Goal: Information Seeking & Learning: Learn about a topic

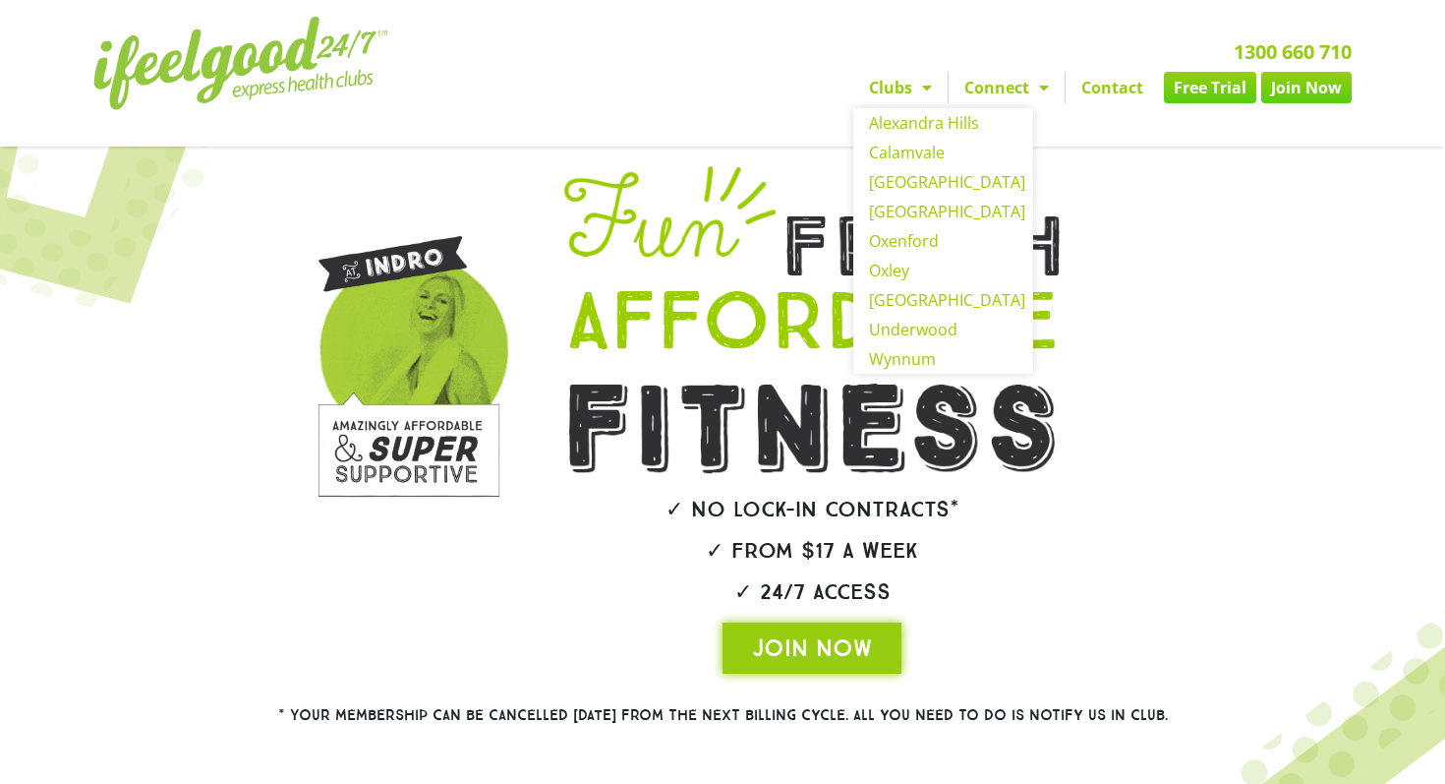
click at [924, 88] on span "Menu" at bounding box center [922, 87] width 20 height 35
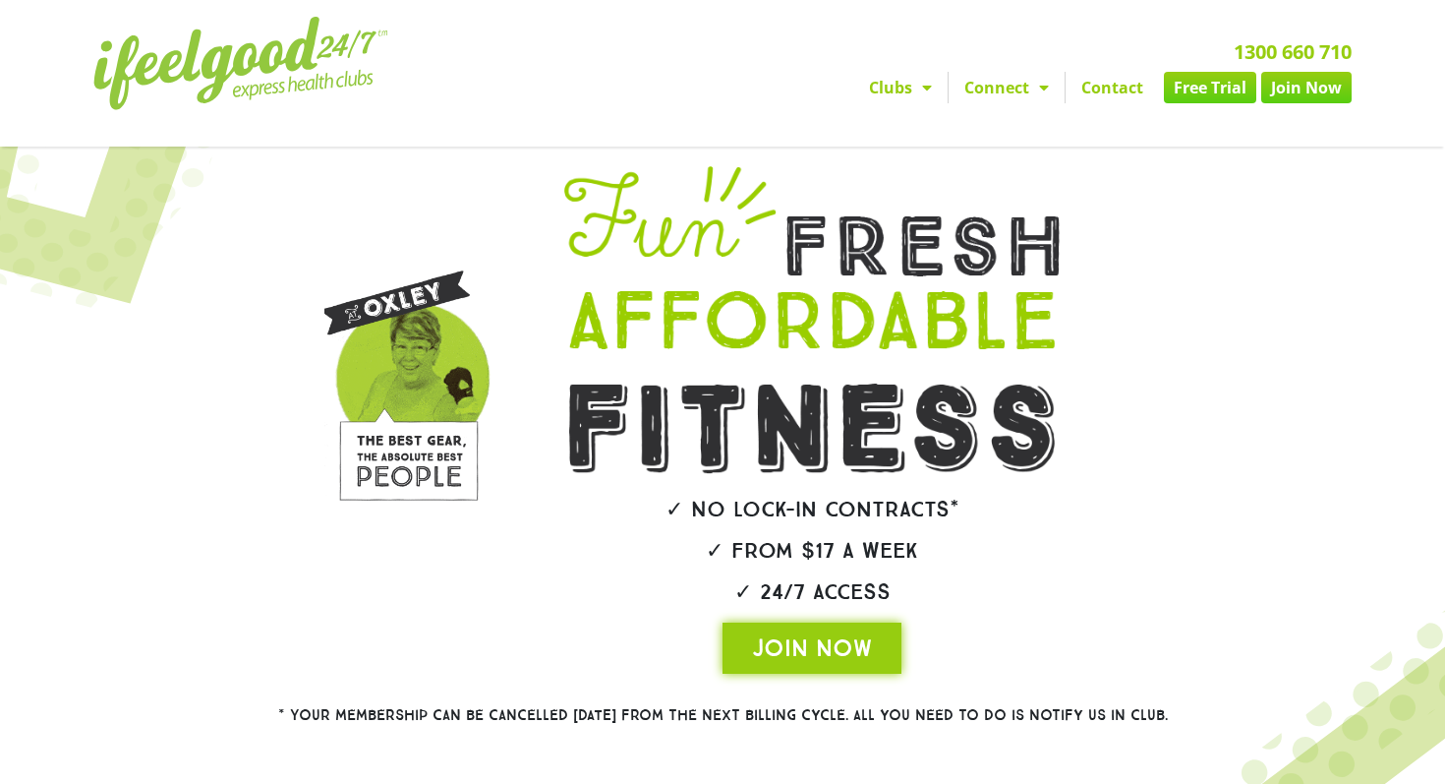
click at [924, 88] on span "Menu" at bounding box center [922, 87] width 20 height 35
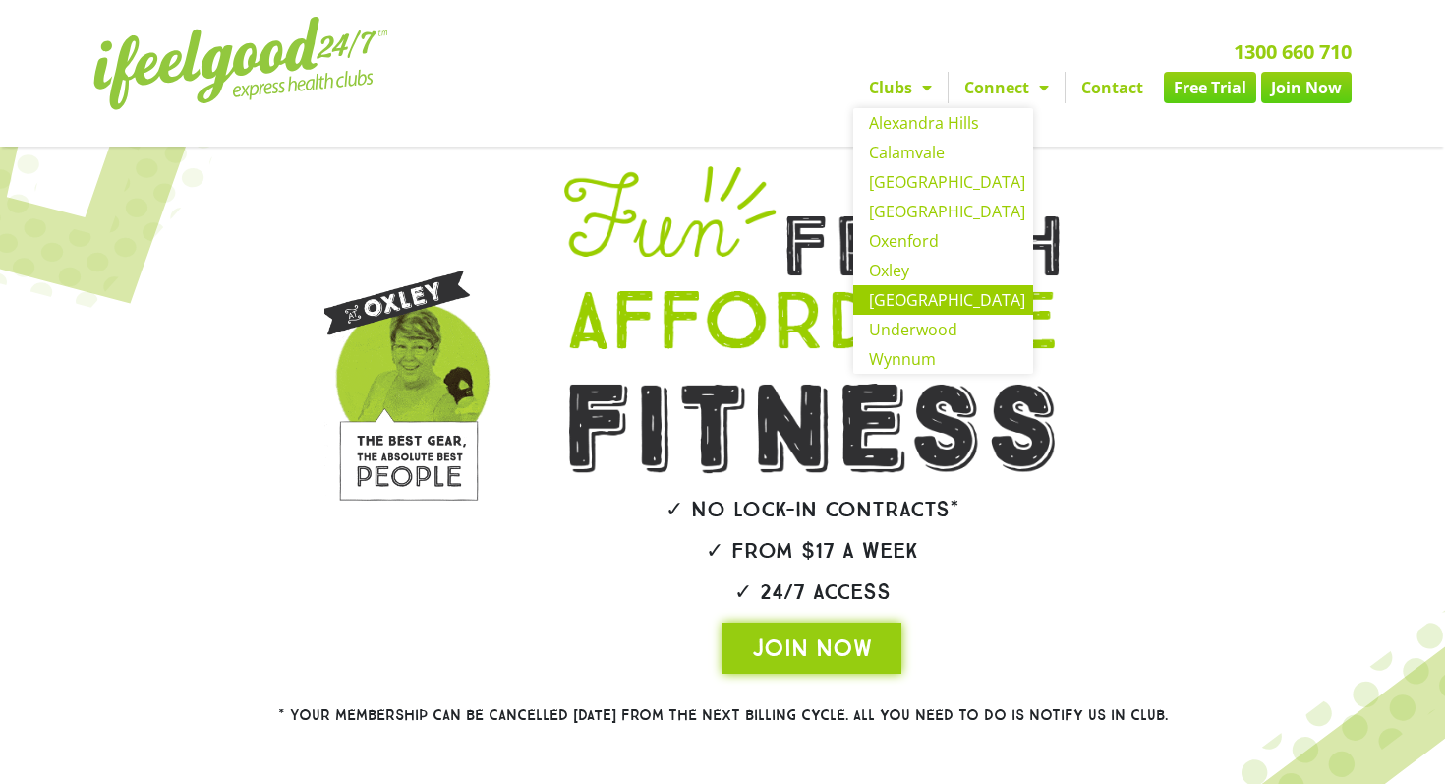
click at [916, 299] on link "[GEOGRAPHIC_DATA]" at bounding box center [943, 299] width 180 height 29
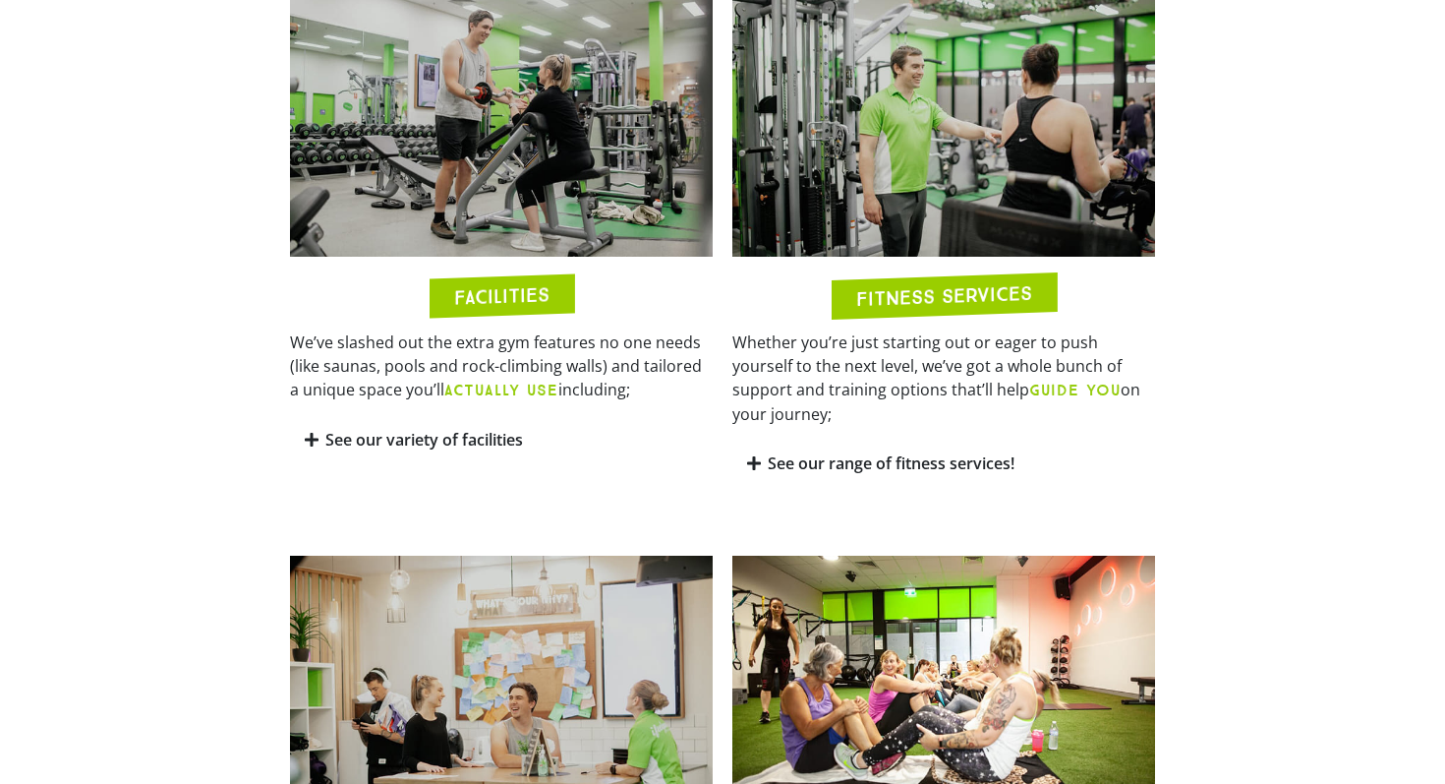
scroll to position [1059, 0]
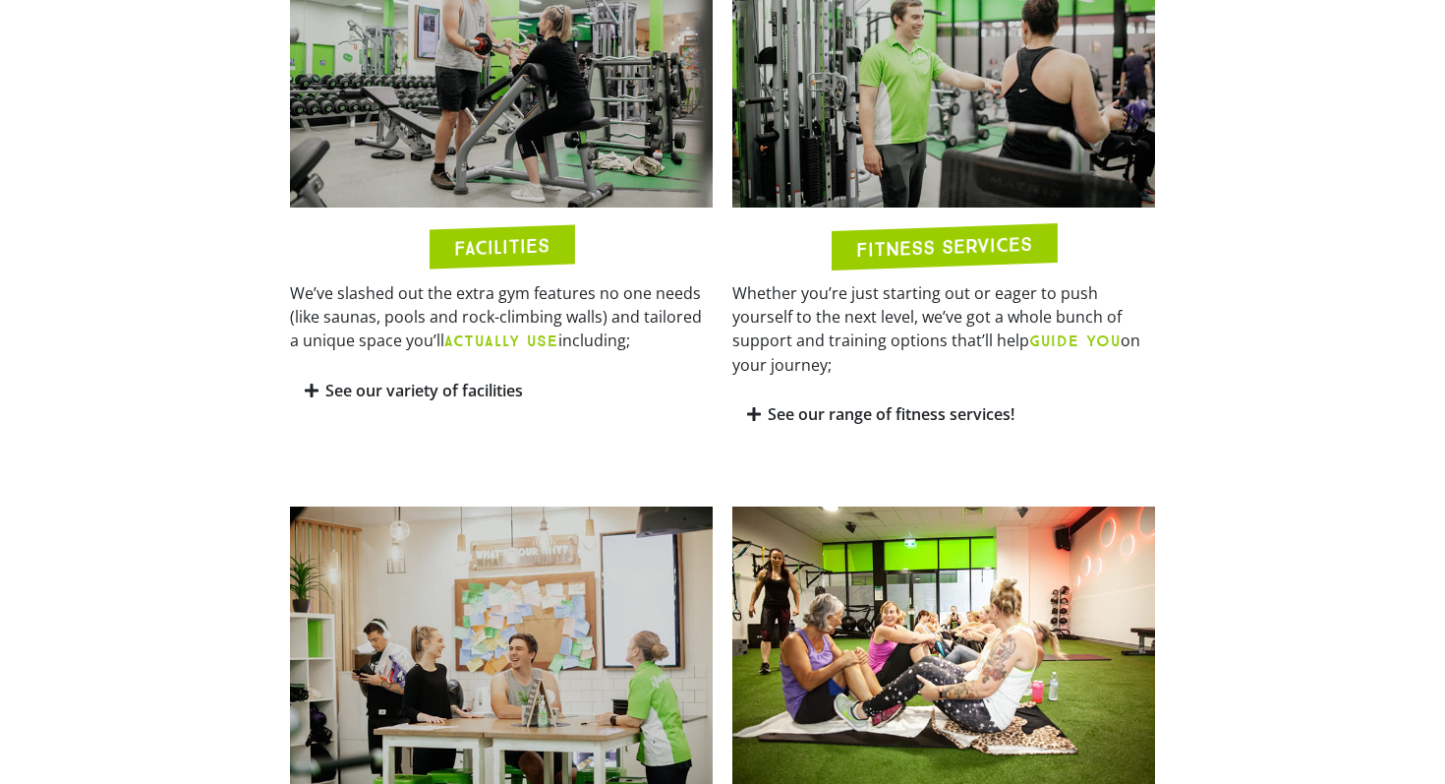
click at [478, 398] on link "See our variety of facilities" at bounding box center [424, 391] width 198 height 22
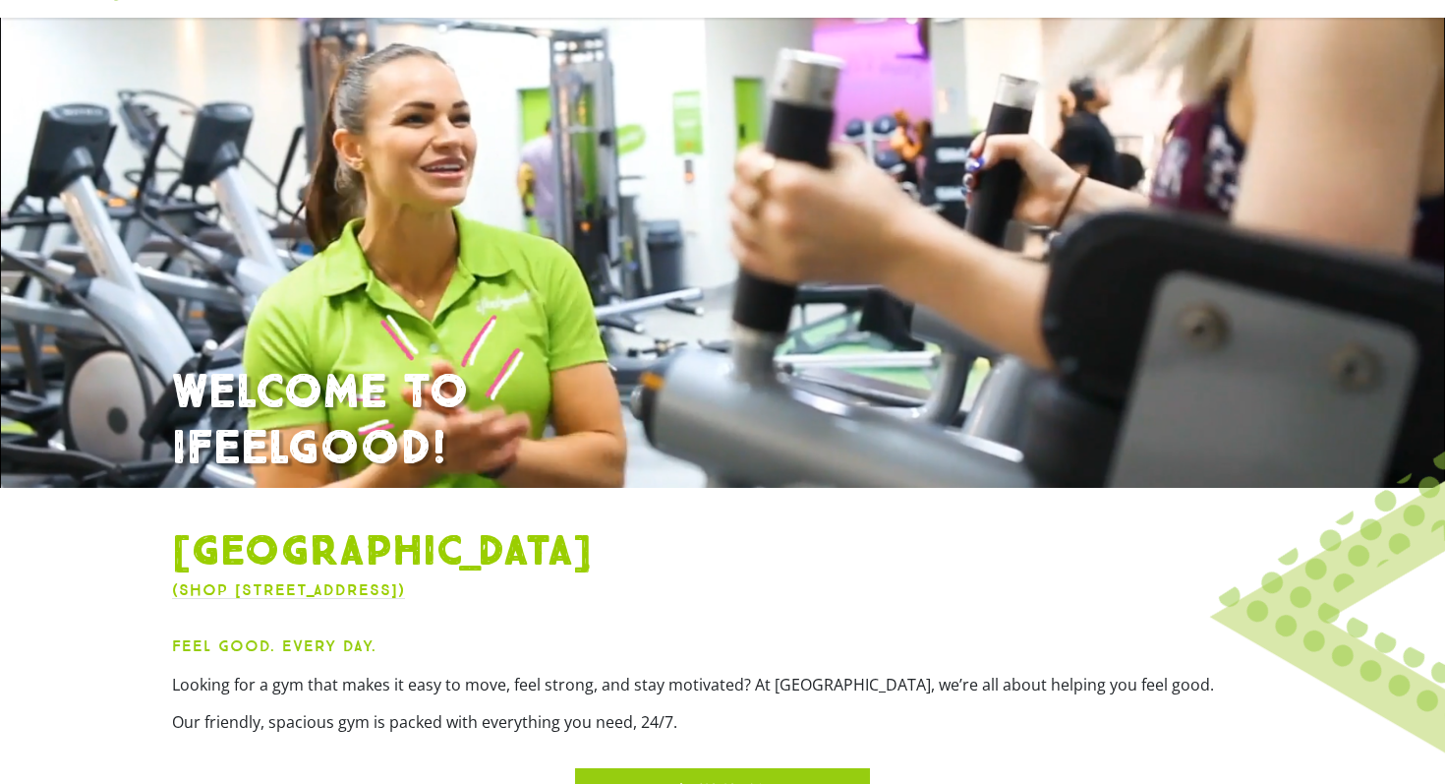
scroll to position [0, 0]
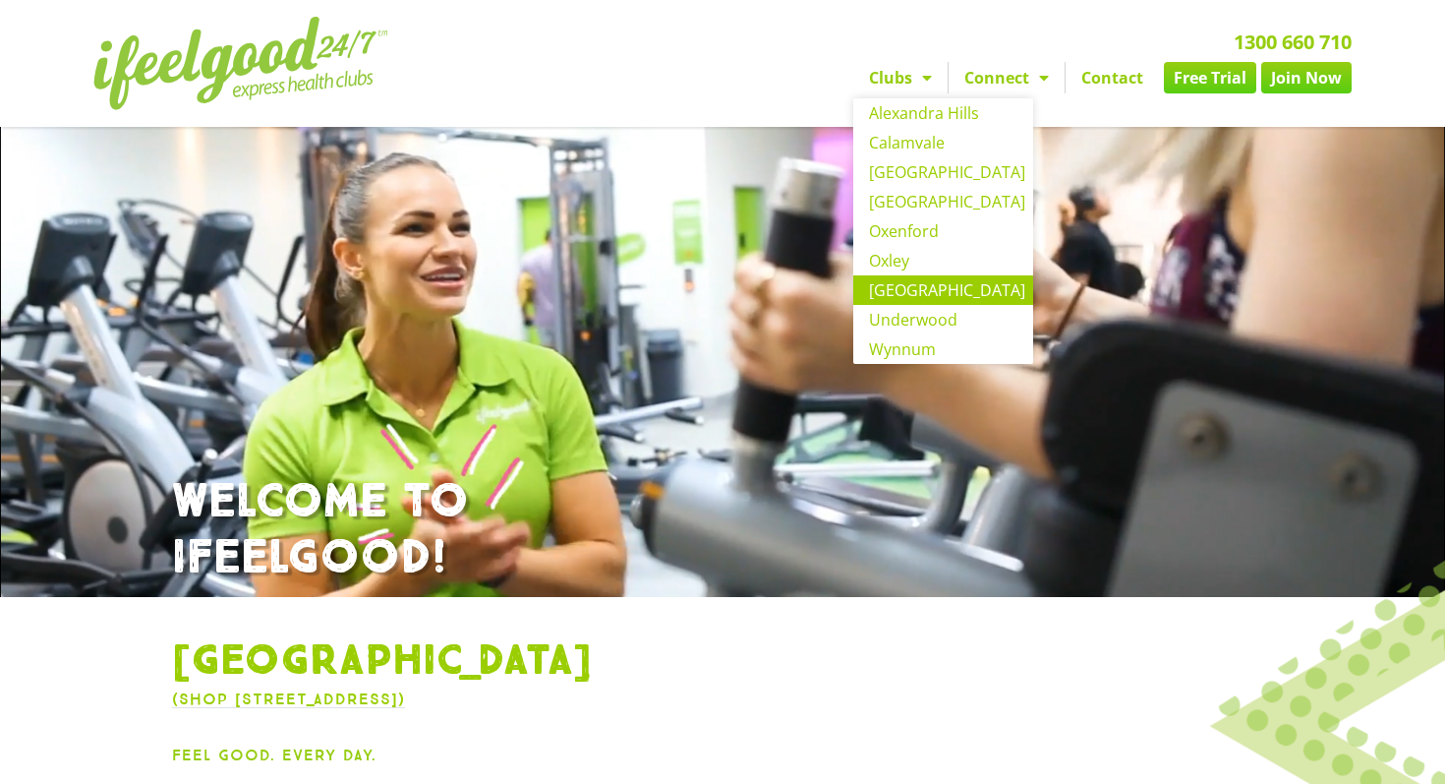
click at [922, 78] on span "Menu" at bounding box center [922, 77] width 20 height 35
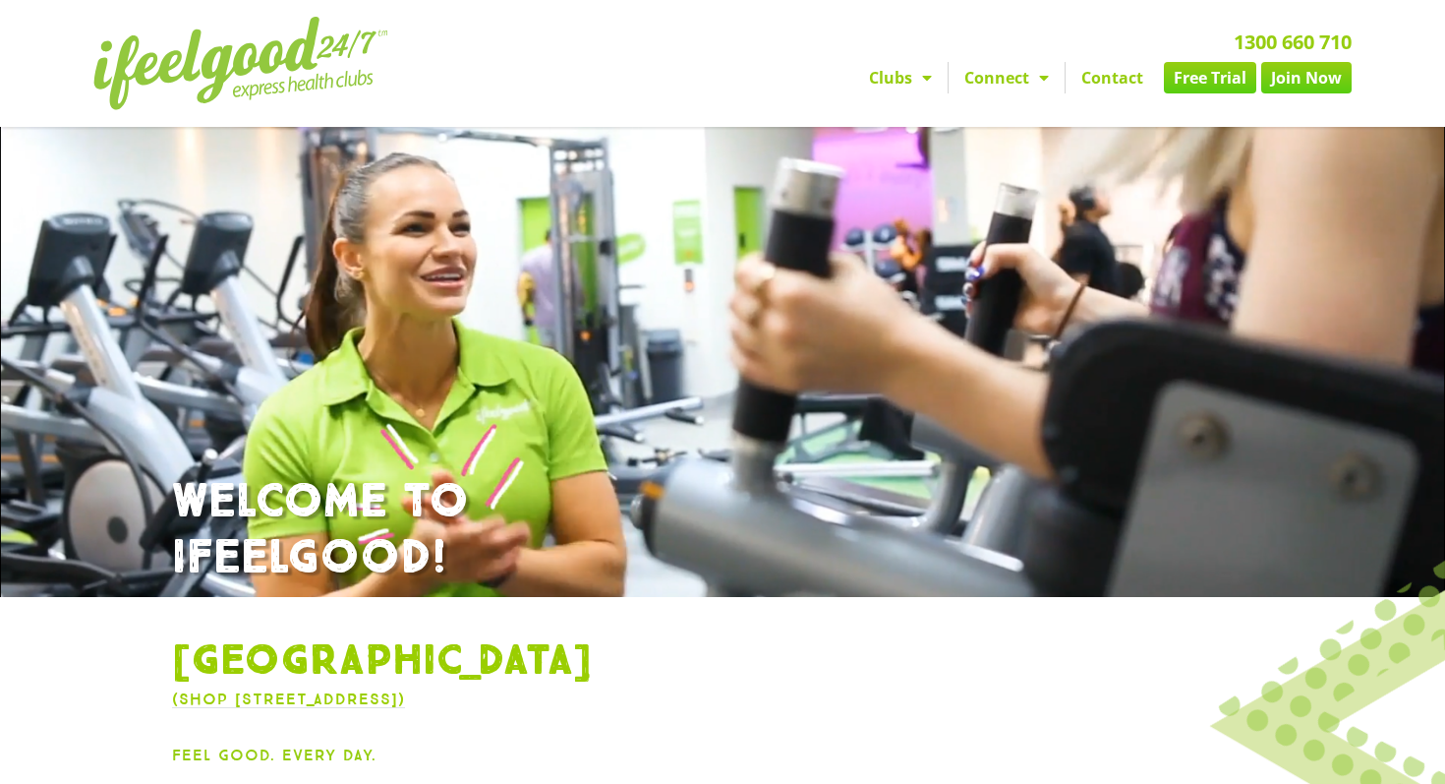
click at [922, 78] on span "Menu" at bounding box center [922, 77] width 20 height 35
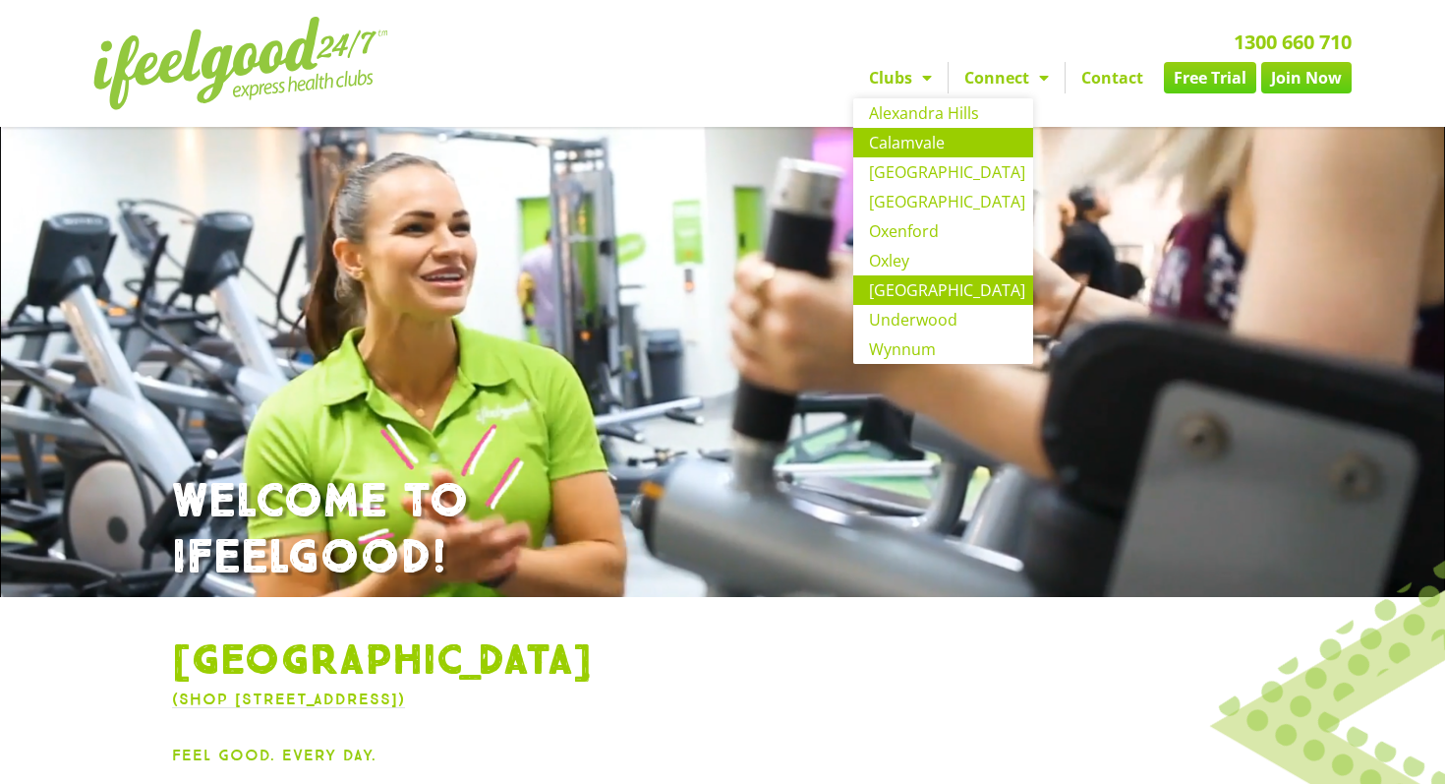
click at [920, 149] on link "Calamvale" at bounding box center [943, 142] width 180 height 29
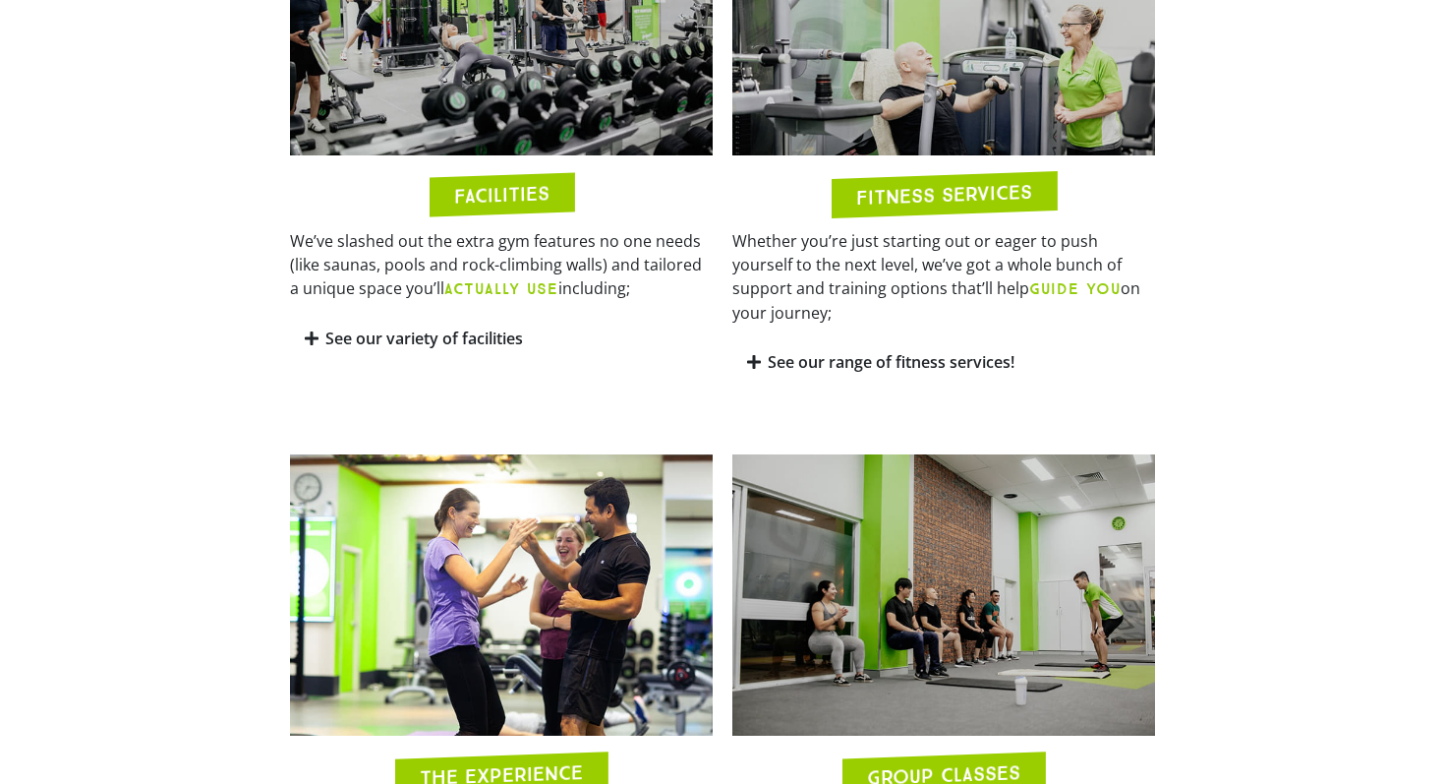
scroll to position [1144, 0]
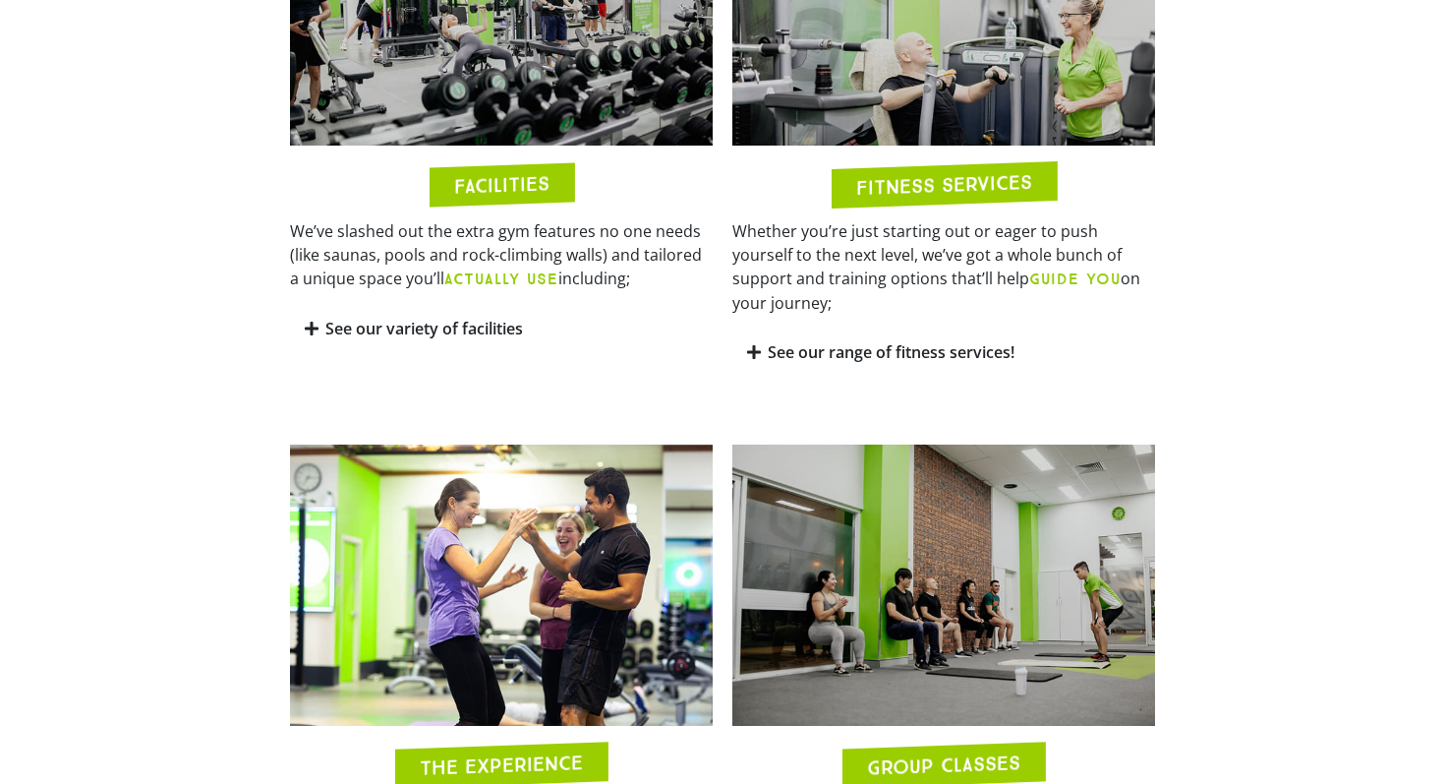
click at [485, 333] on link "See our variety of facilities" at bounding box center [424, 329] width 198 height 22
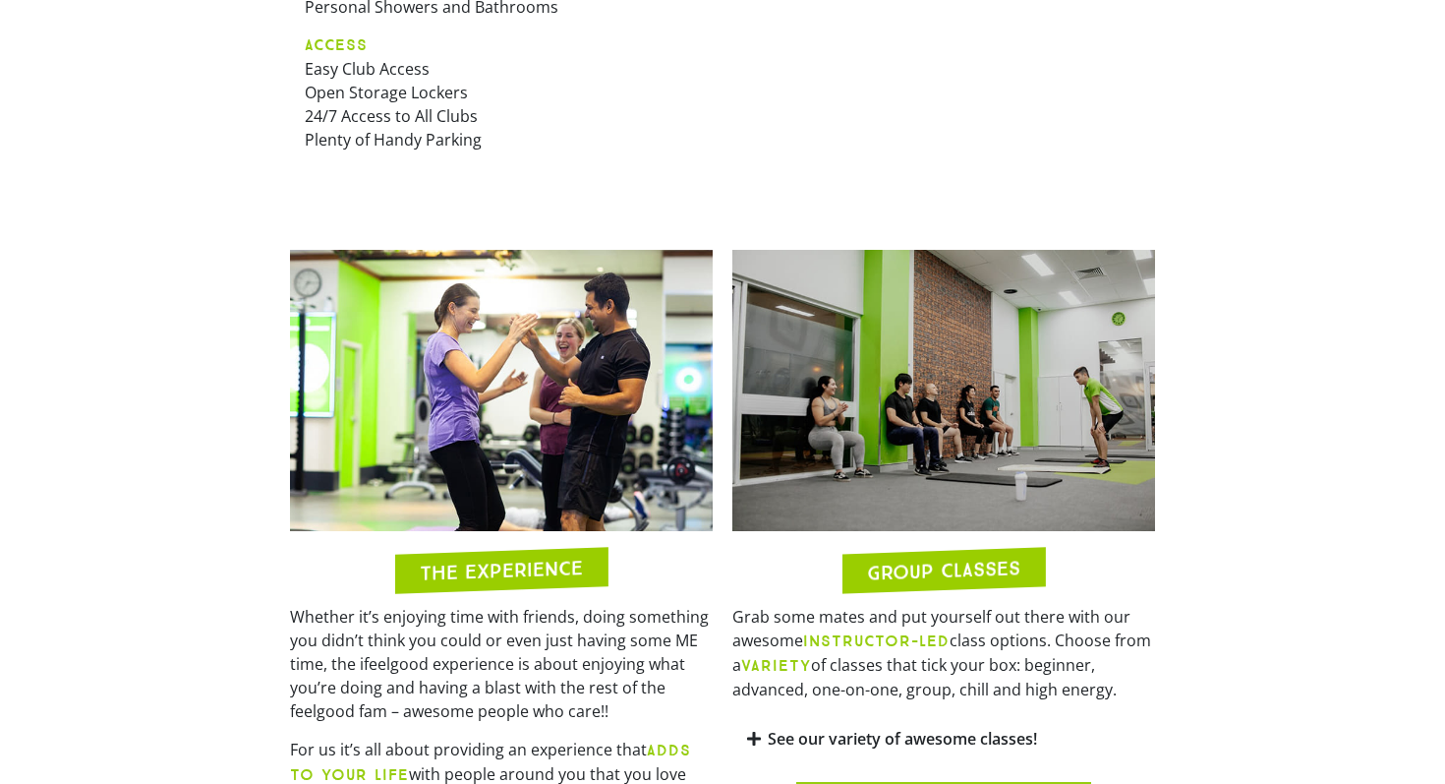
scroll to position [1857, 0]
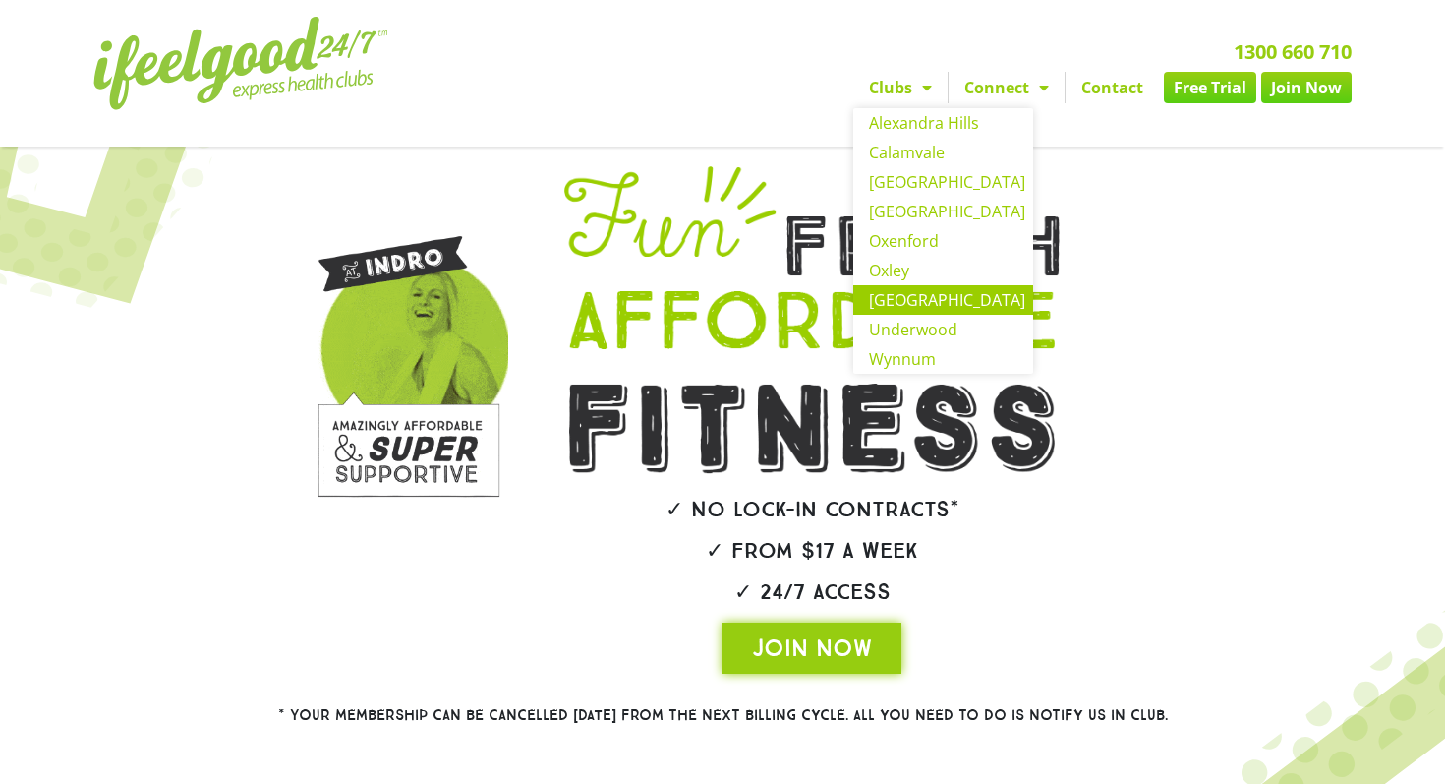
click at [930, 291] on link "[GEOGRAPHIC_DATA]" at bounding box center [943, 299] width 180 height 29
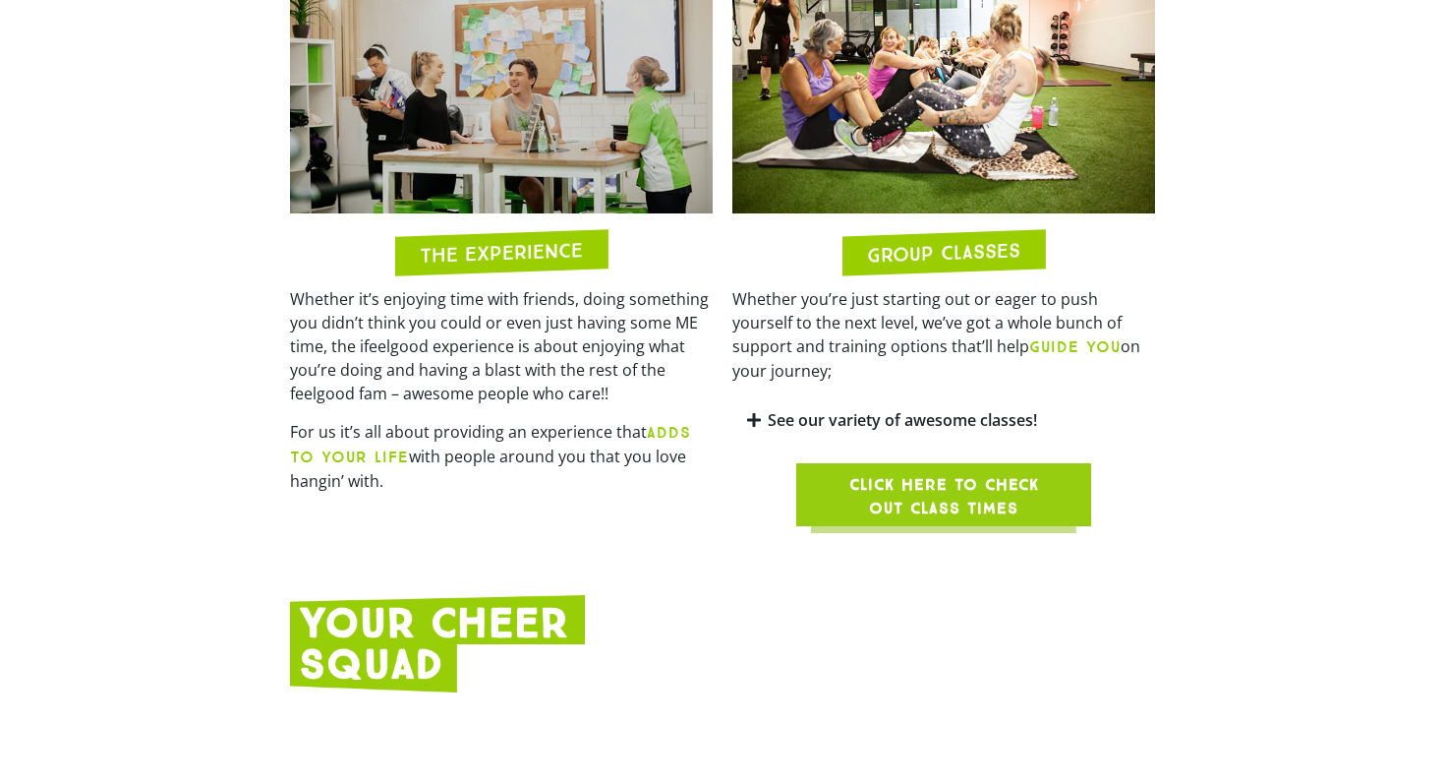
scroll to position [1670, 0]
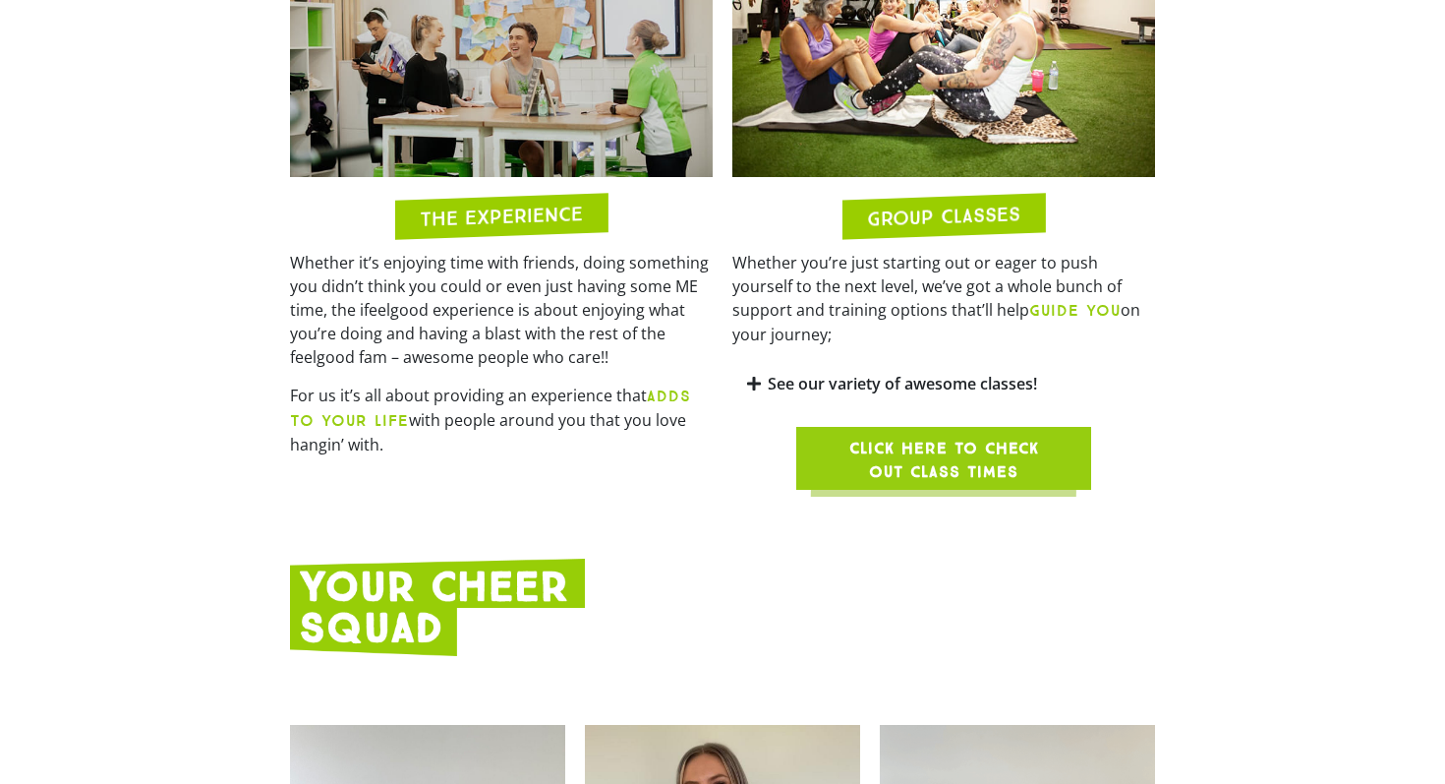
click at [957, 437] on span "Click here to check out class times" at bounding box center [944, 460] width 201 height 47
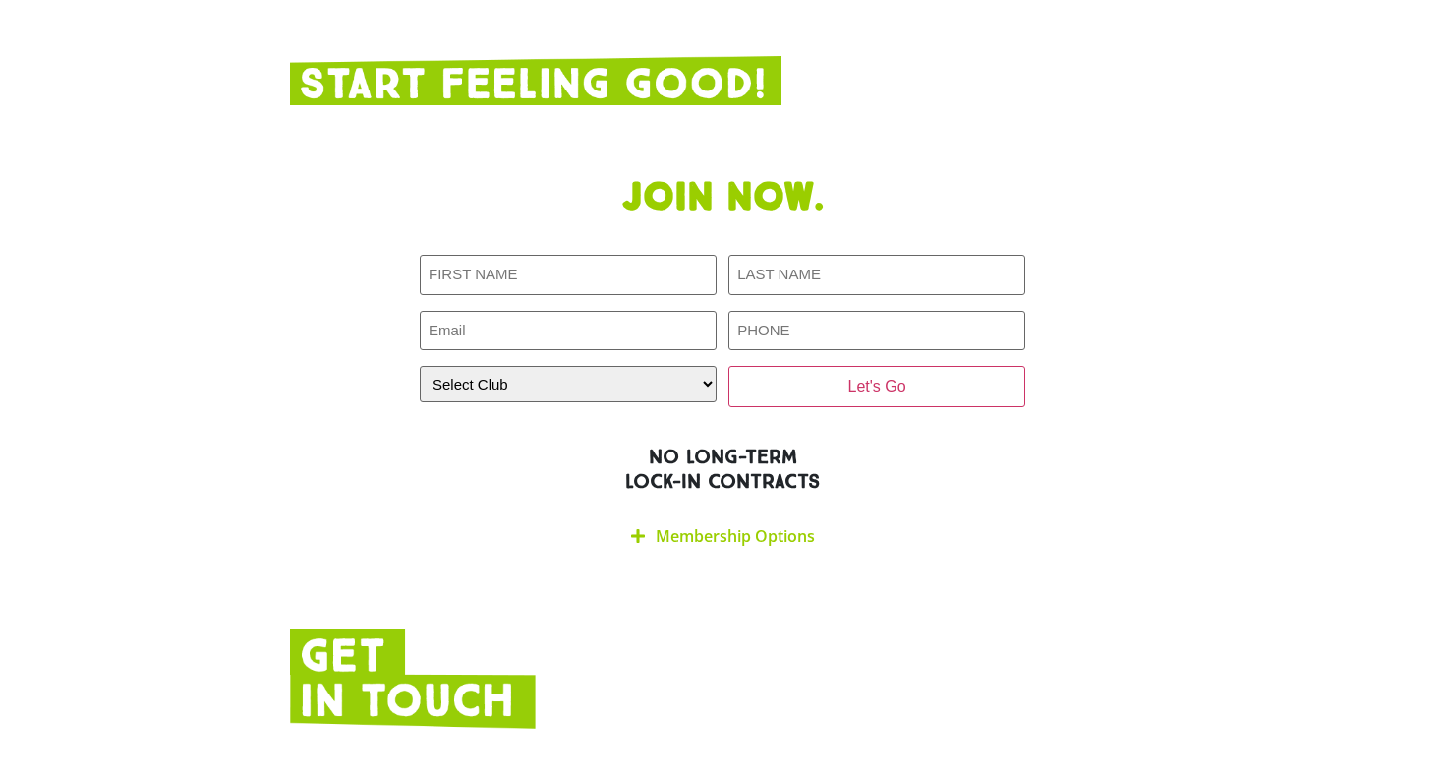
scroll to position [3317, 0]
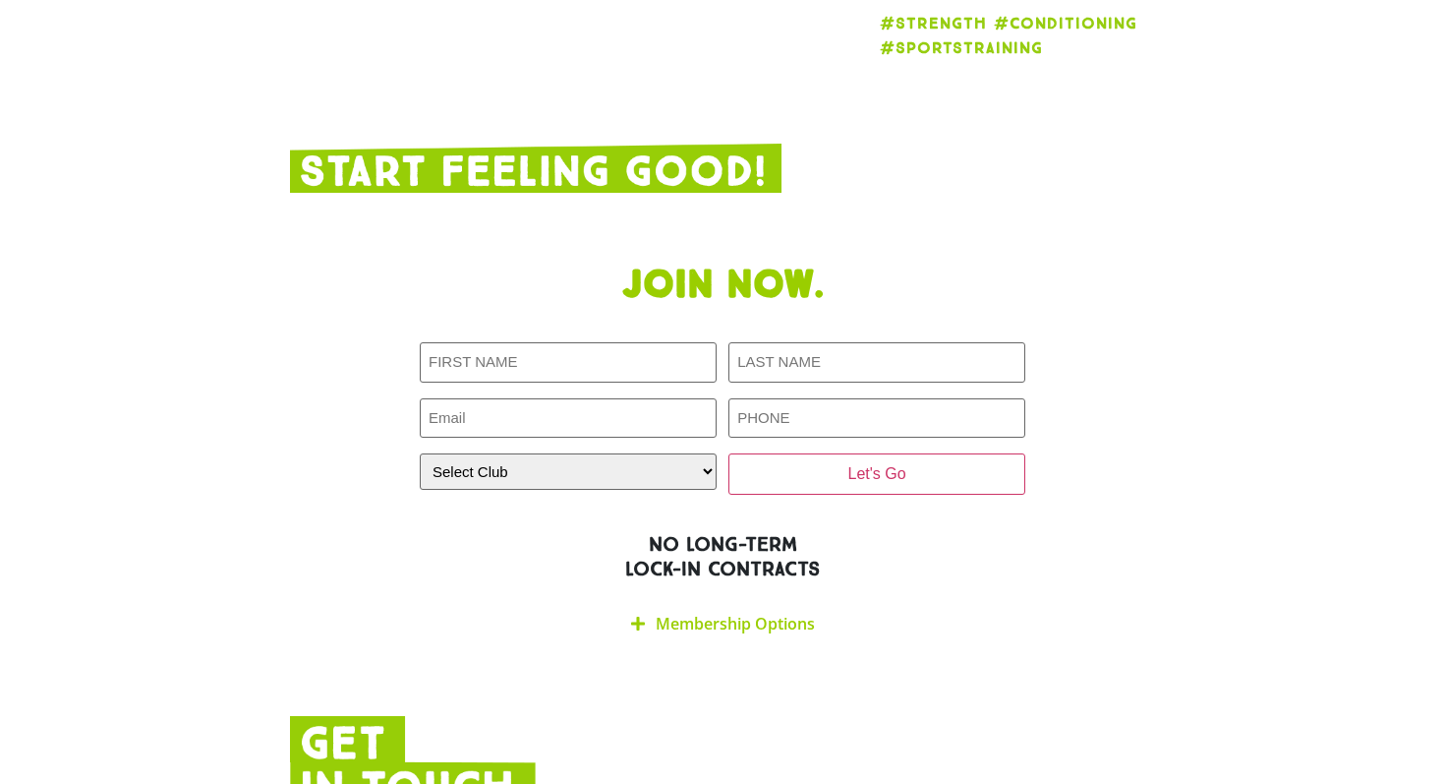
click at [710, 613] on link "Membership Options" at bounding box center [735, 624] width 159 height 22
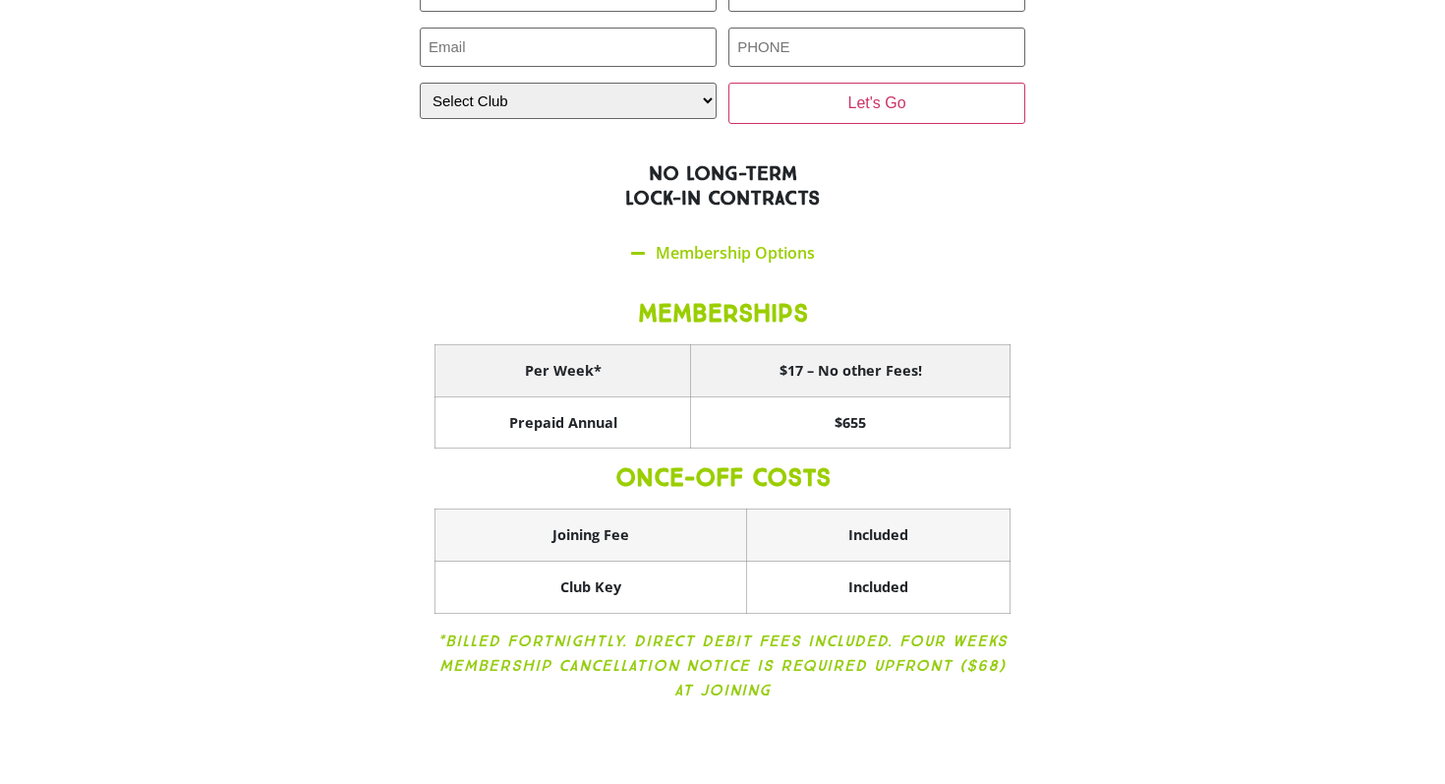
scroll to position [3649, 0]
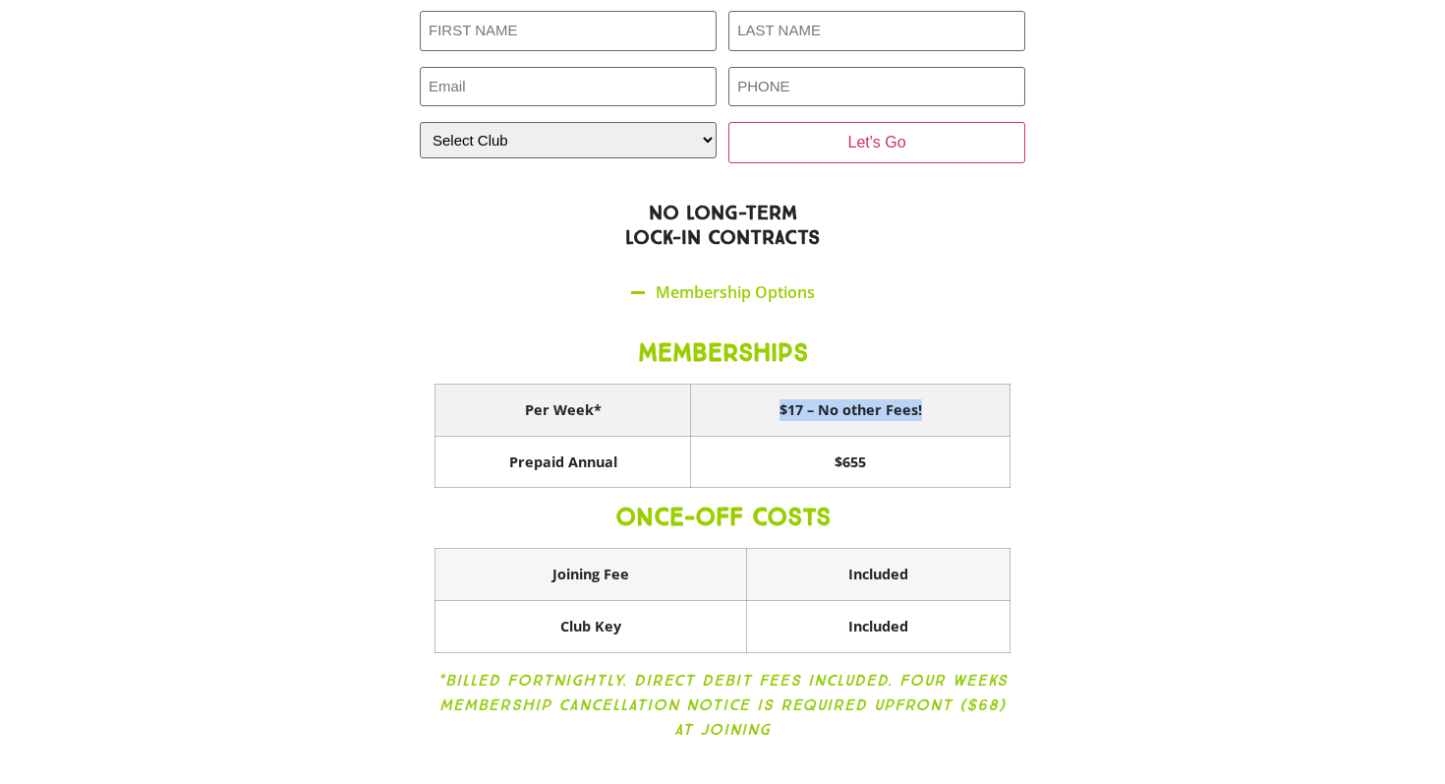
drag, startPoint x: 766, startPoint y: 292, endPoint x: 1000, endPoint y: 291, distance: 234.0
click at [1000, 384] on th "$17 – No other Fees!" at bounding box center [851, 410] width 320 height 52
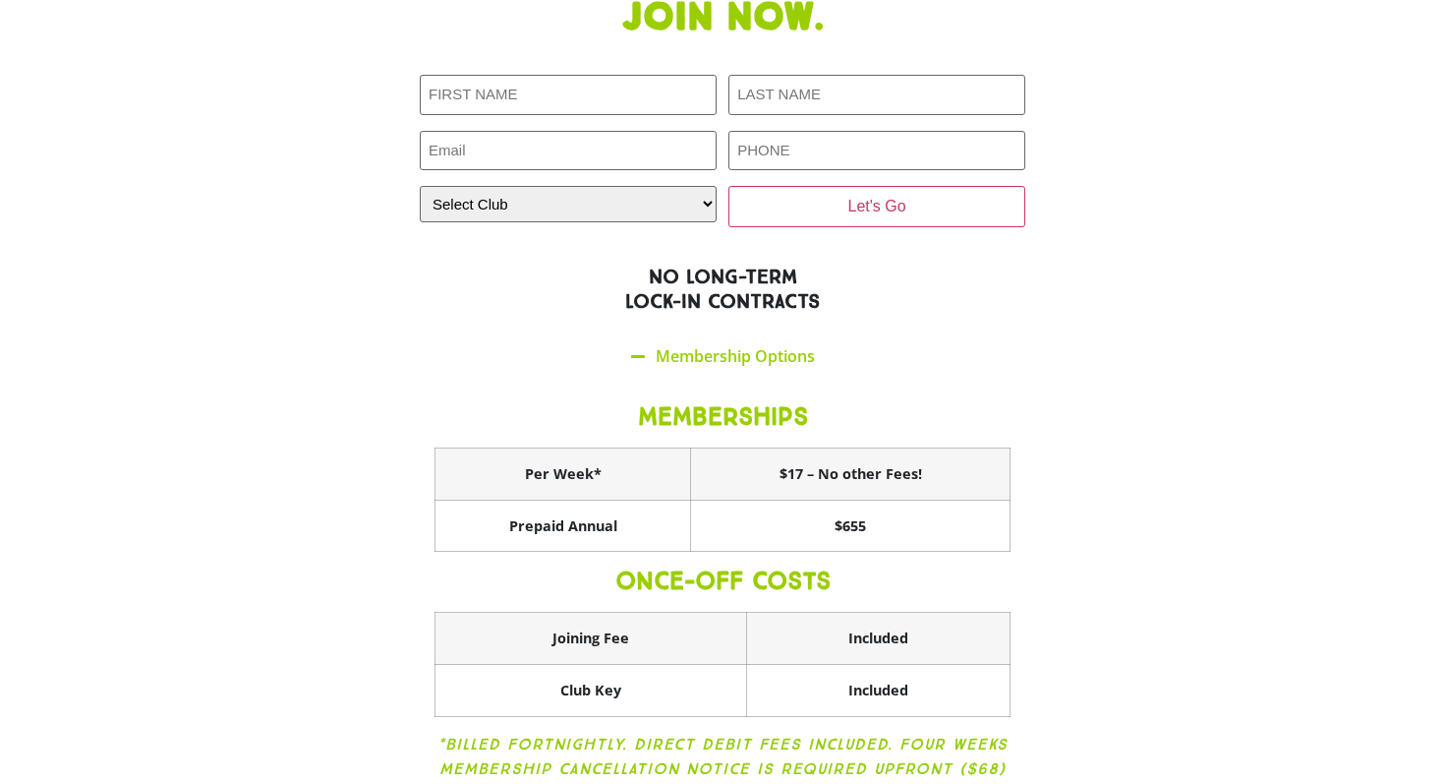
scroll to position [3559, 0]
